Goal: Task Accomplishment & Management: Manage account settings

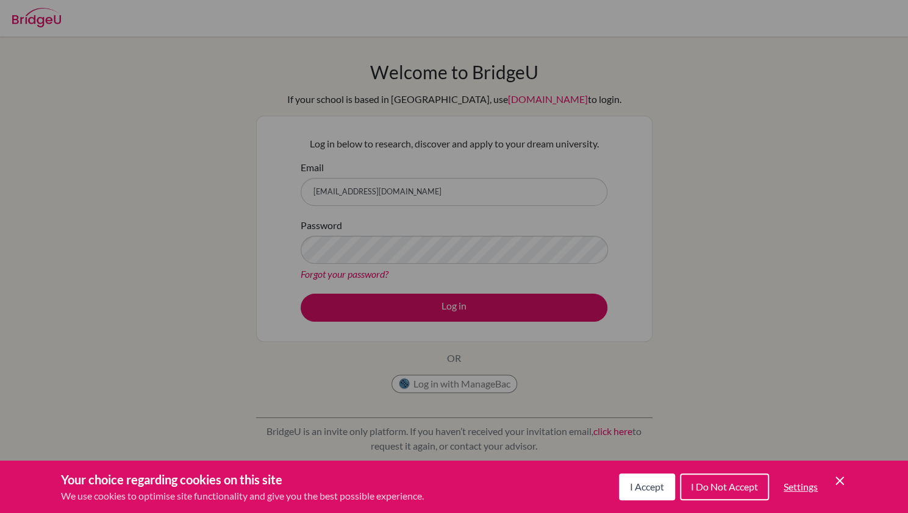
click at [652, 493] on button "I Accept" at bounding box center [647, 487] width 56 height 27
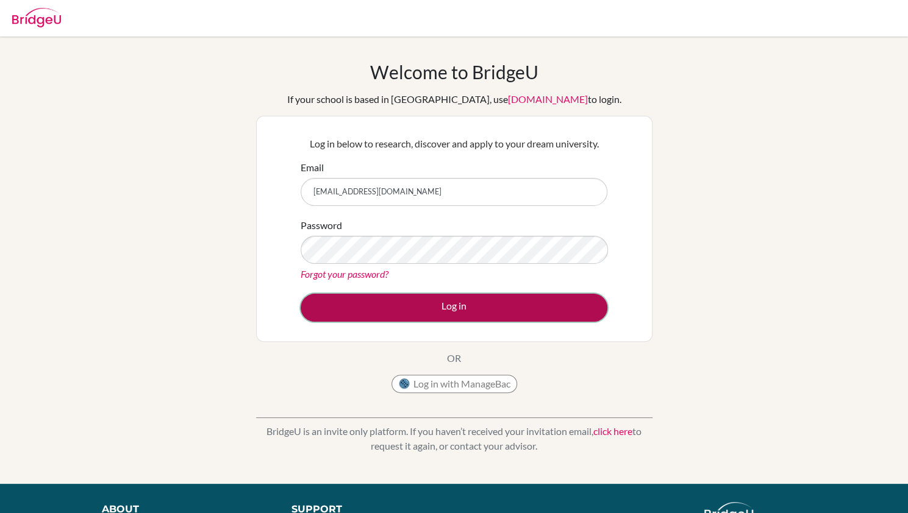
click at [477, 317] on button "Log in" at bounding box center [454, 308] width 307 height 28
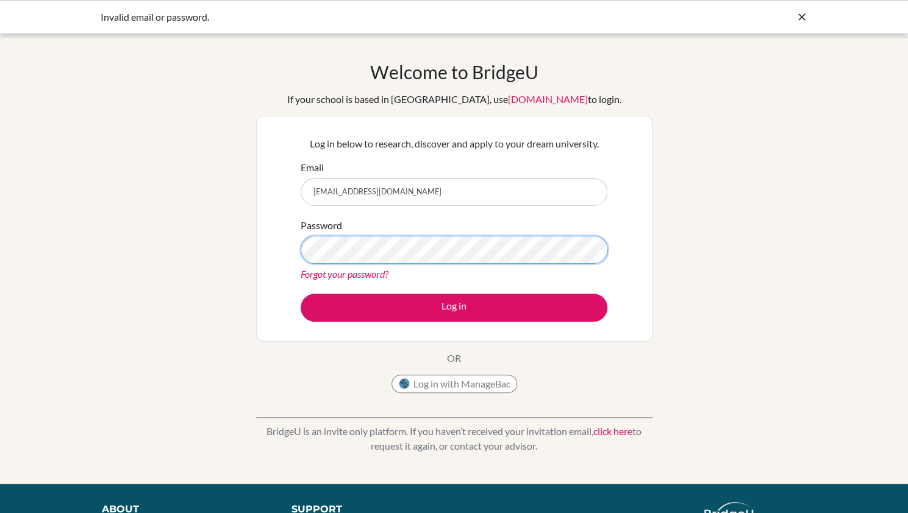
click at [135, 289] on div "Welcome to [GEOGRAPHIC_DATA] If your school is based in [GEOGRAPHIC_DATA], use …" at bounding box center [454, 260] width 908 height 399
click at [301, 294] on button "Log in" at bounding box center [454, 308] width 307 height 28
